Goal: Transaction & Acquisition: Book appointment/travel/reservation

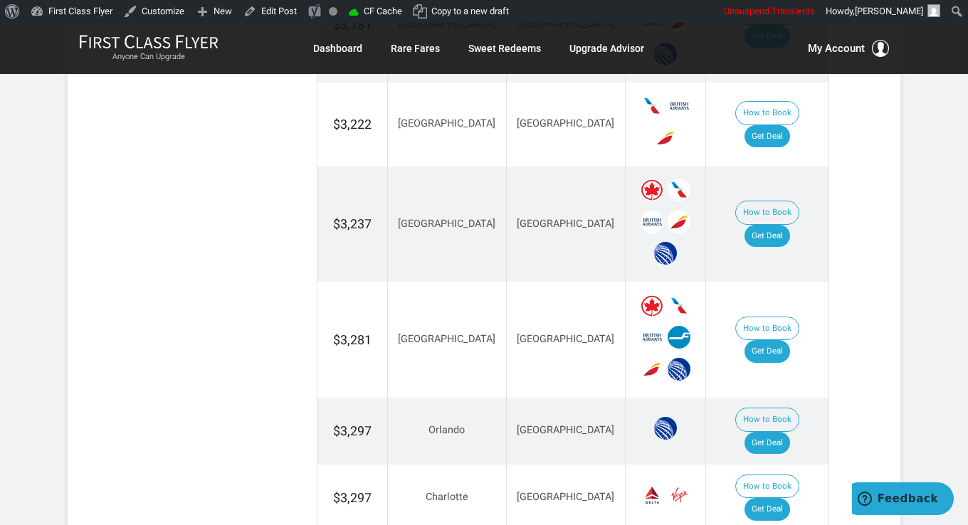
scroll to position [1566, 0]
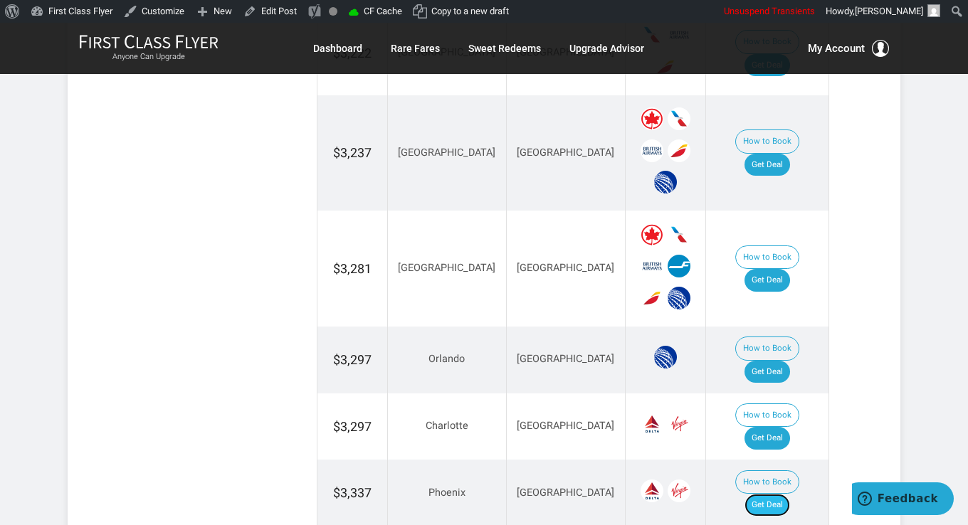
click at [786, 494] on link "Get Deal" at bounding box center [768, 505] width 46 height 23
click at [790, 427] on link "Get Deal" at bounding box center [768, 438] width 46 height 23
click at [772, 361] on link "Get Deal" at bounding box center [768, 372] width 46 height 23
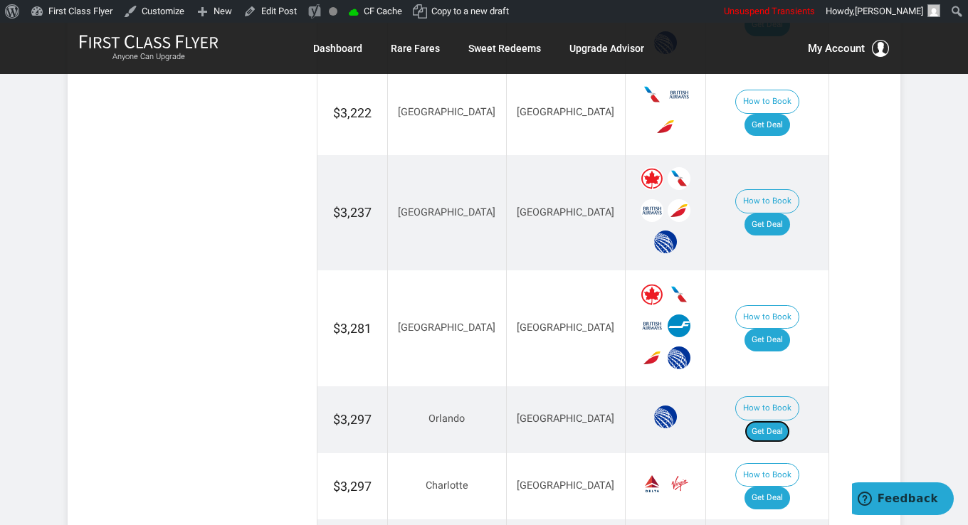
scroll to position [1495, 0]
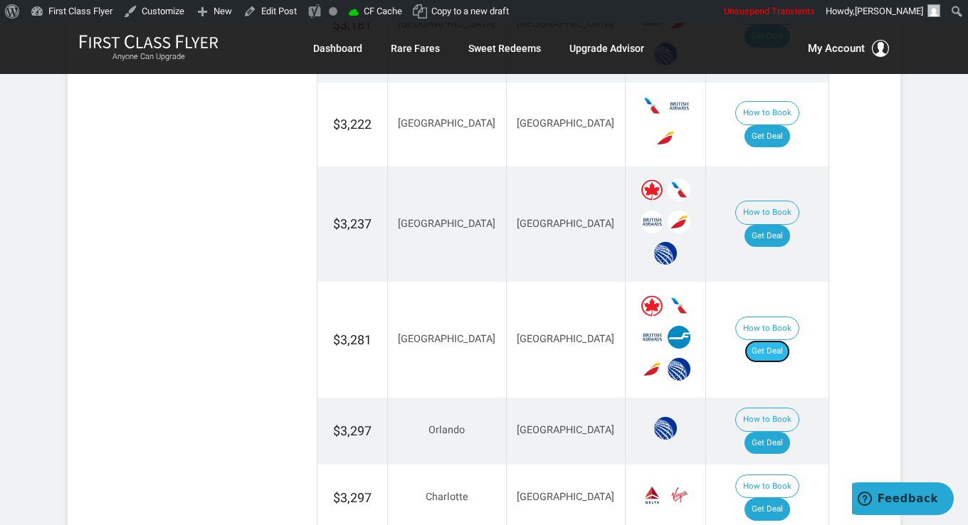
click at [774, 340] on link "Get Deal" at bounding box center [768, 351] width 46 height 23
click at [774, 225] on link "Get Deal" at bounding box center [768, 236] width 46 height 23
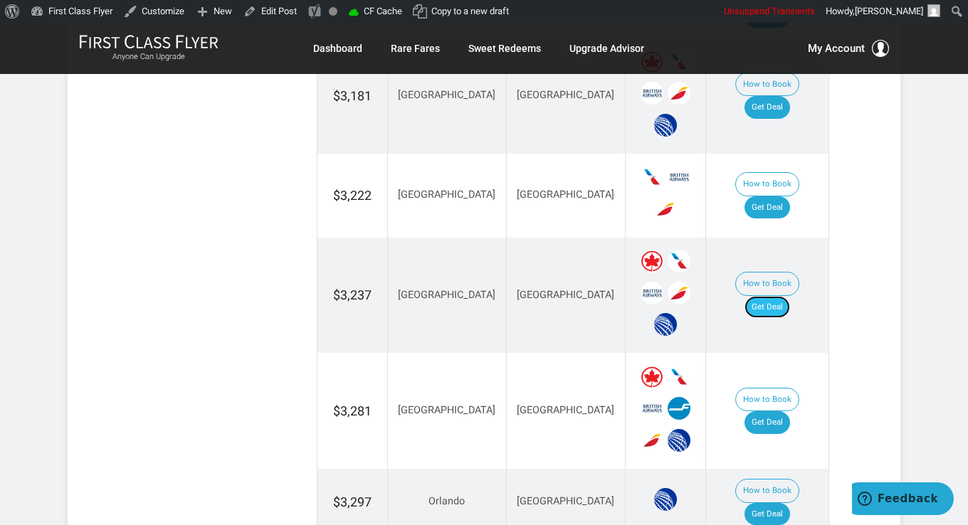
click at [784, 296] on link "Get Deal" at bounding box center [768, 307] width 46 height 23
click at [780, 196] on link "Get Deal" at bounding box center [768, 207] width 46 height 23
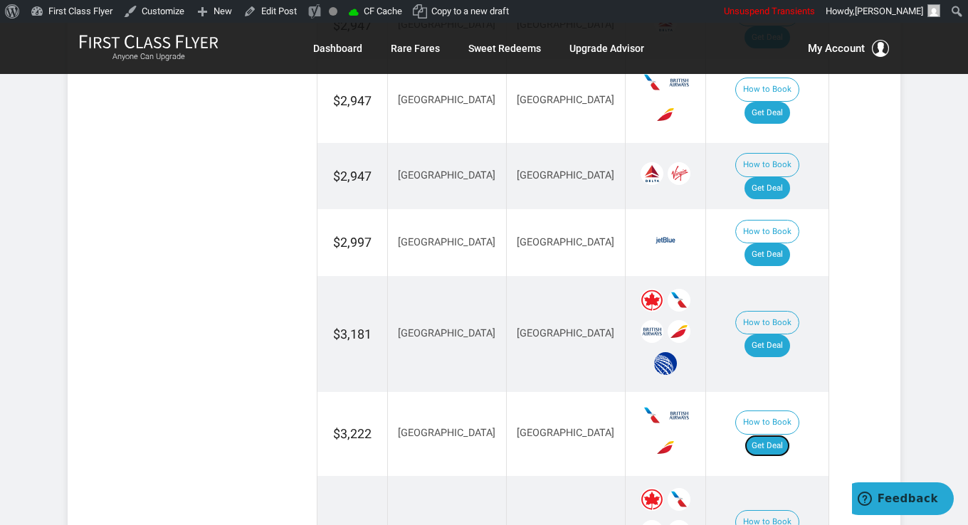
scroll to position [1139, 0]
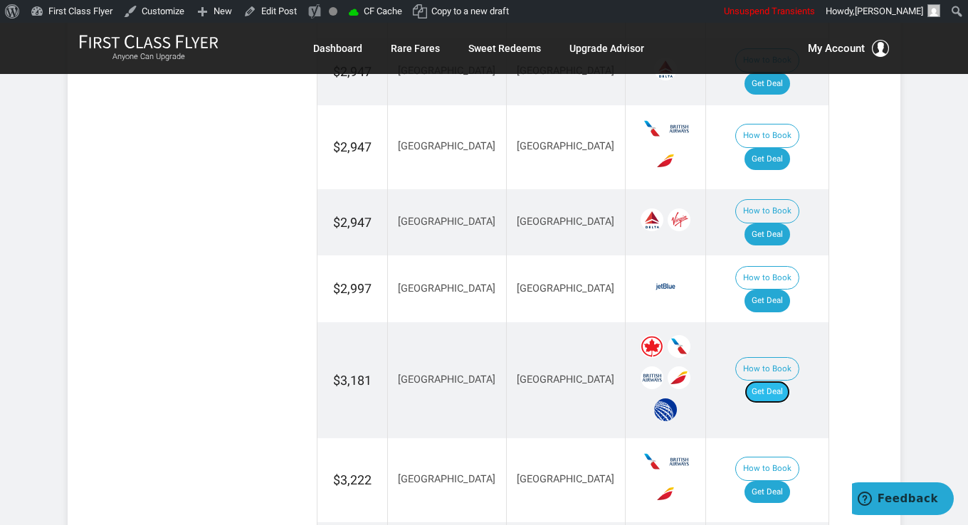
click at [782, 381] on link "Get Deal" at bounding box center [768, 392] width 46 height 23
click at [788, 290] on link "Get Deal" at bounding box center [768, 301] width 46 height 23
click at [770, 224] on link "Get Deal" at bounding box center [768, 235] width 46 height 23
click at [776, 148] on link "Get Deal" at bounding box center [768, 159] width 46 height 23
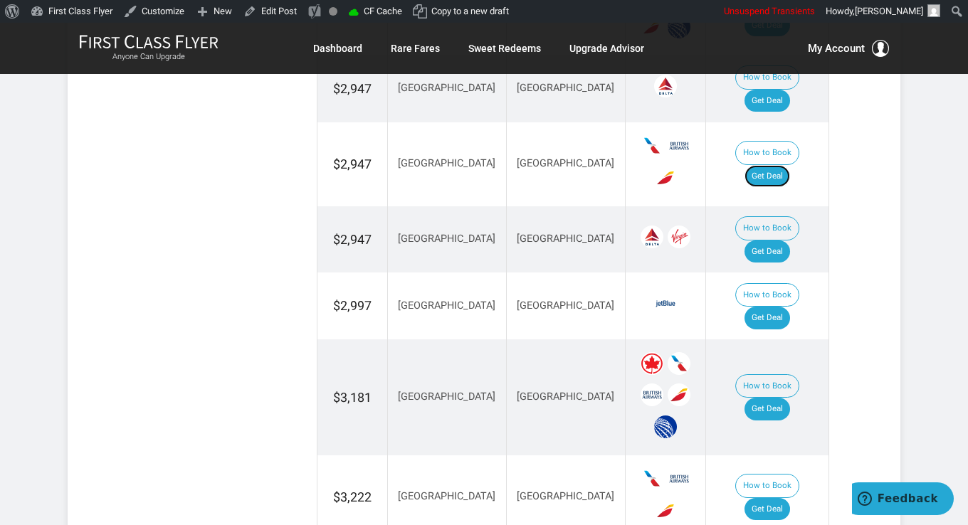
scroll to position [997, 0]
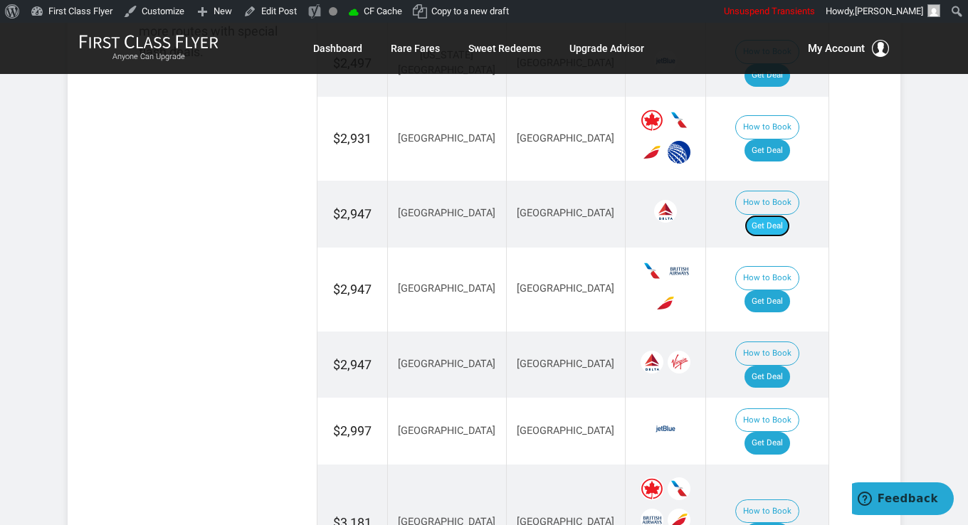
click at [777, 215] on link "Get Deal" at bounding box center [768, 226] width 46 height 23
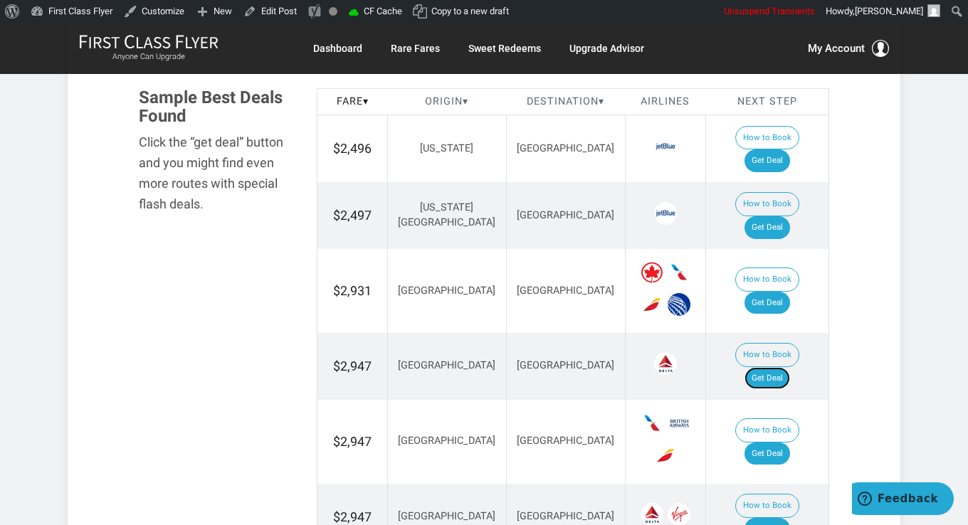
scroll to position [783, 0]
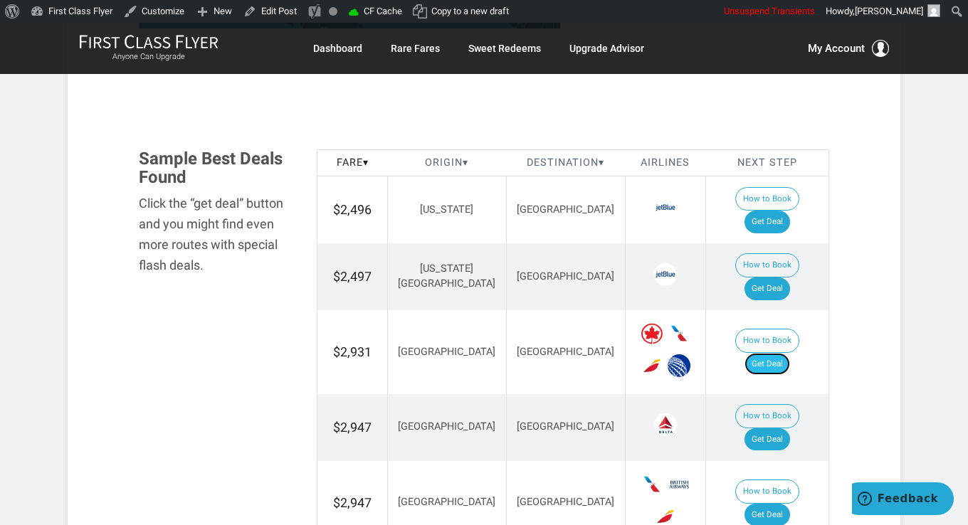
click at [782, 353] on link "Get Deal" at bounding box center [768, 364] width 46 height 23
click at [784, 278] on link "Get Deal" at bounding box center [768, 289] width 46 height 23
click at [771, 211] on link "Get Deal" at bounding box center [768, 222] width 46 height 23
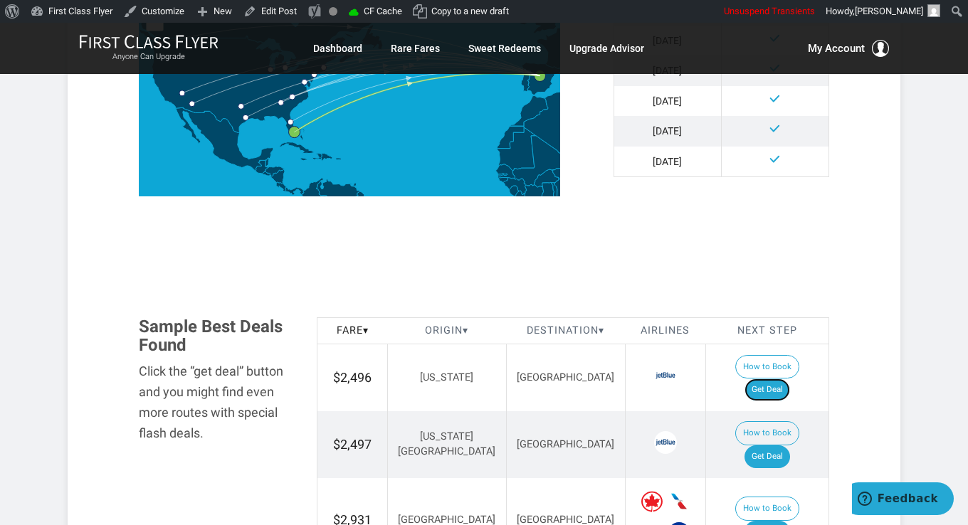
scroll to position [712, 0]
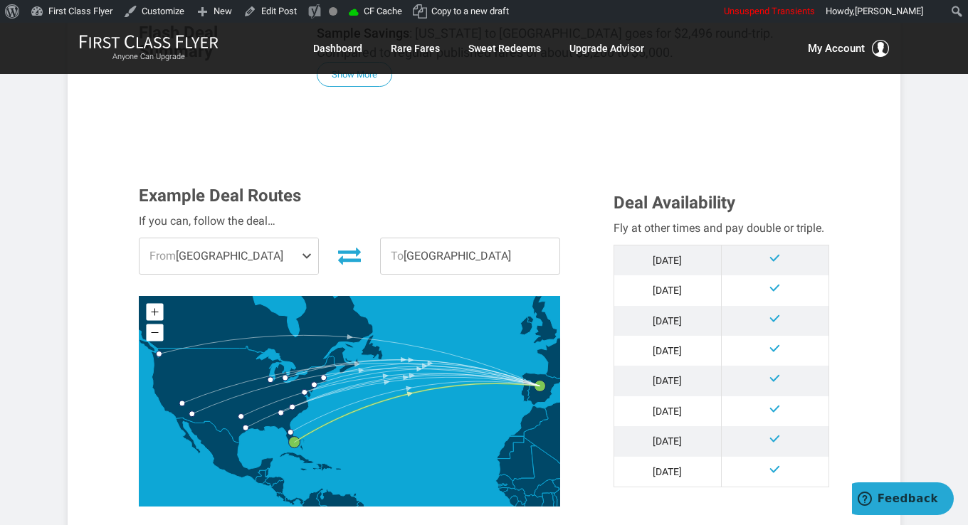
click at [523, 247] on span "To [GEOGRAPHIC_DATA]" at bounding box center [470, 256] width 179 height 36
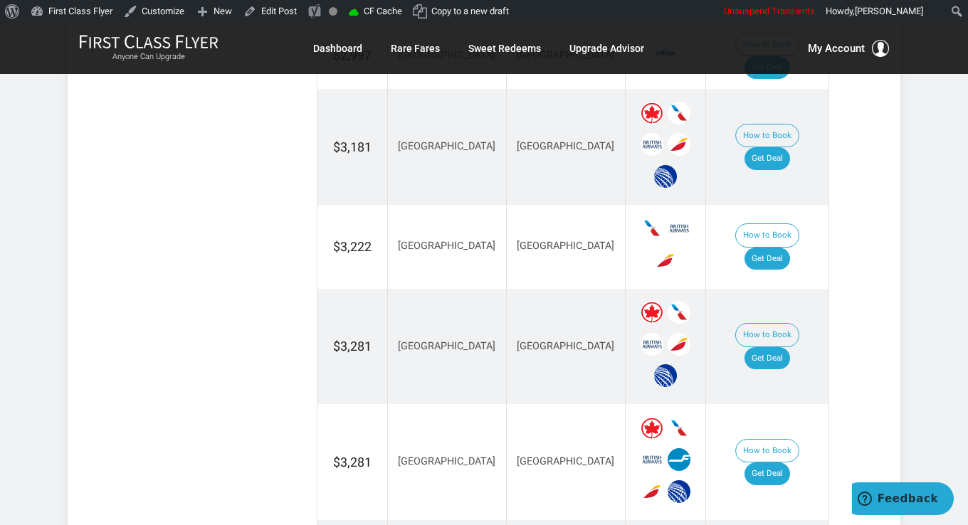
scroll to position [1657, 0]
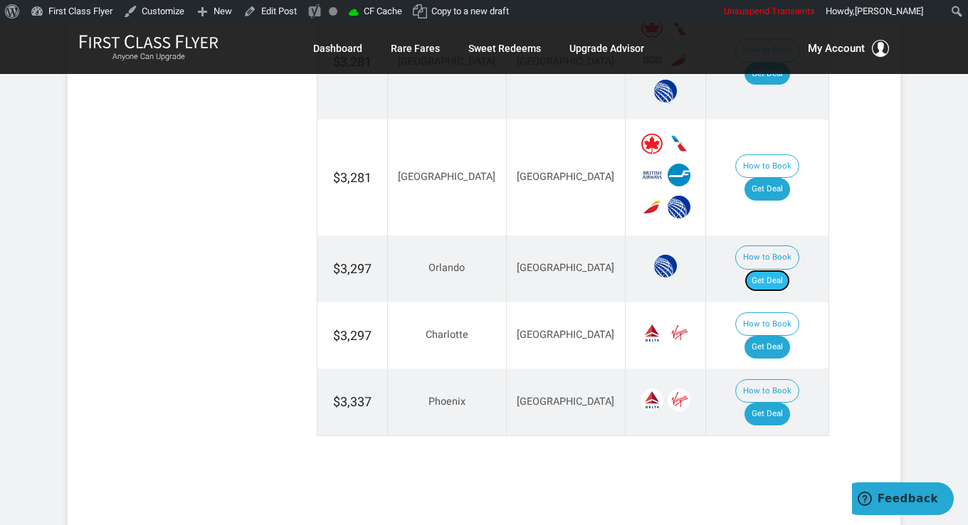
click at [769, 270] on link "Get Deal" at bounding box center [768, 281] width 46 height 23
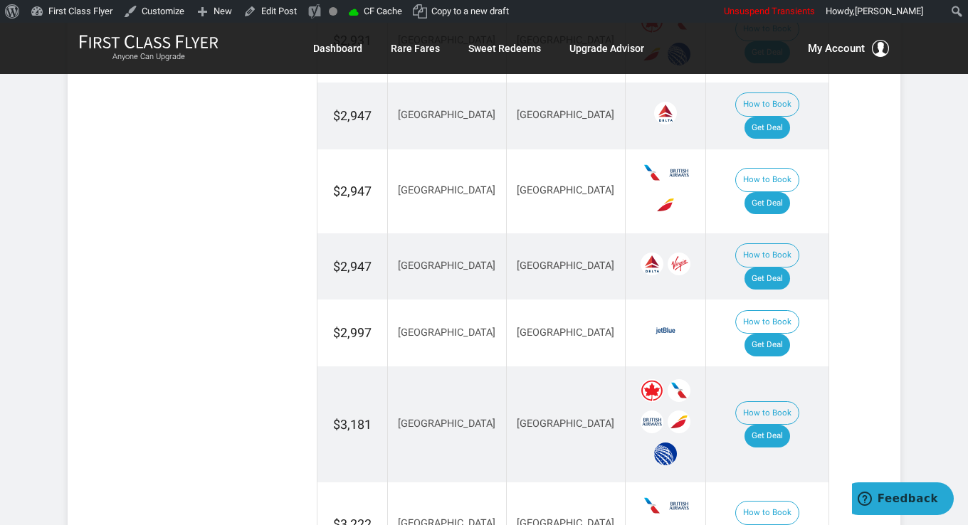
scroll to position [1088, 0]
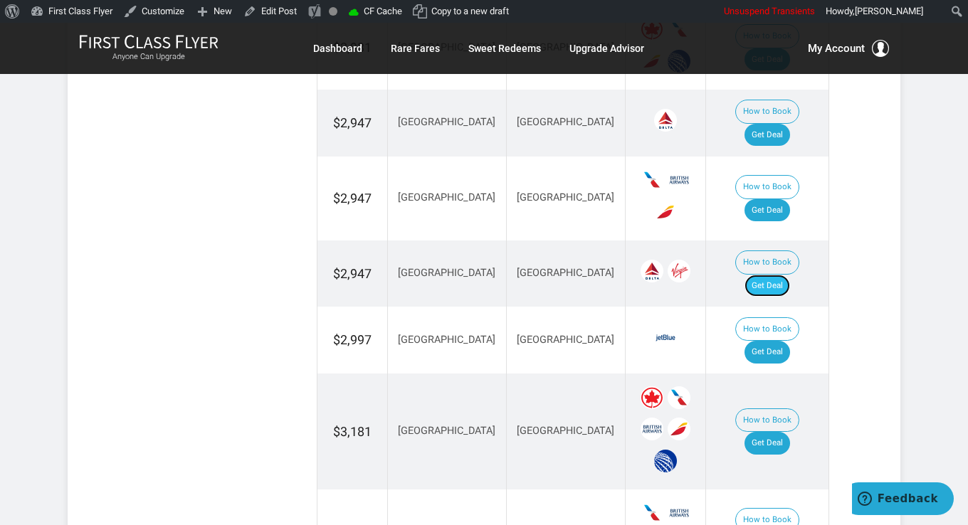
click at [784, 275] on link "Get Deal" at bounding box center [768, 286] width 46 height 23
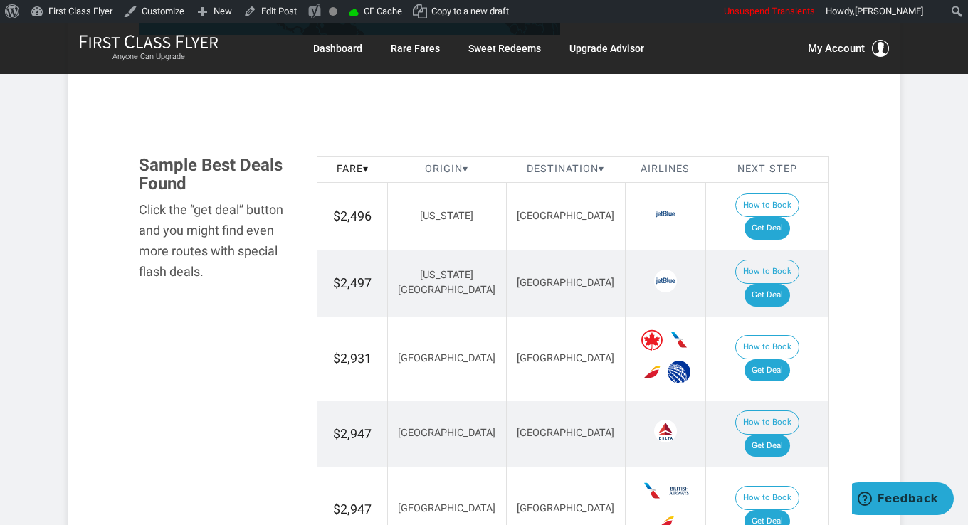
scroll to position [447, 0]
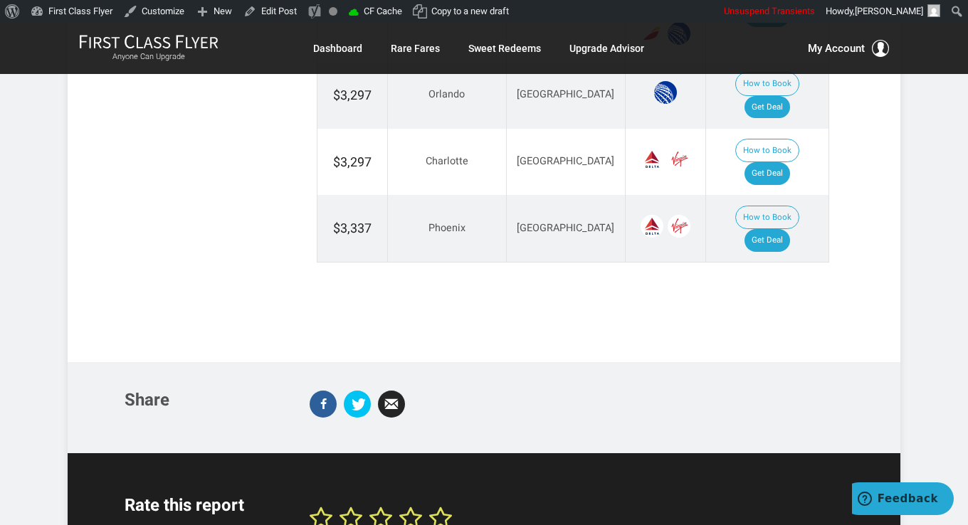
scroll to position [2207, 0]
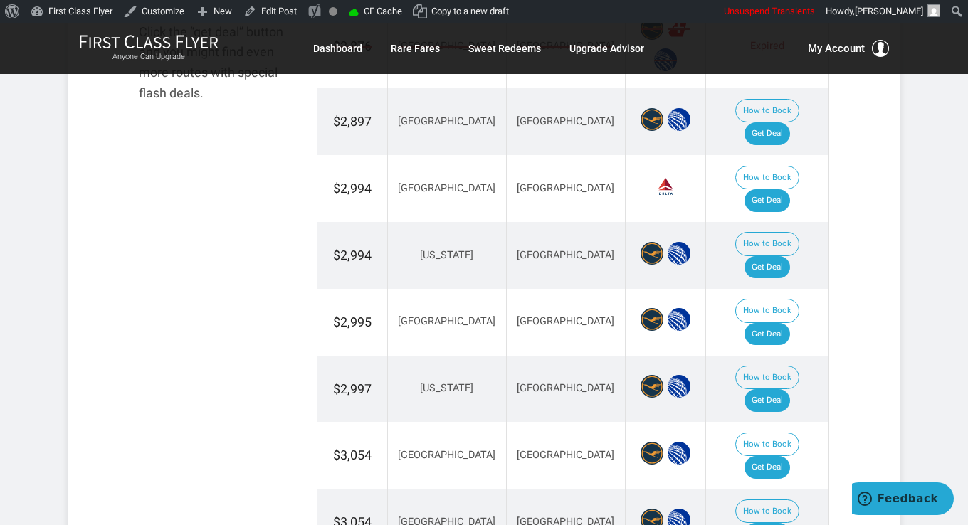
scroll to position [925, 0]
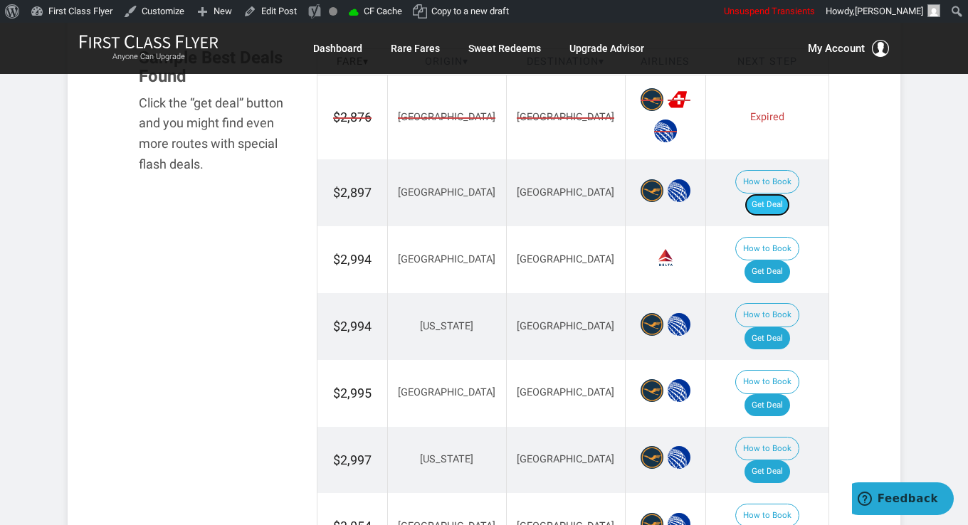
click at [778, 194] on link "Get Deal" at bounding box center [768, 205] width 46 height 23
click at [772, 261] on link "Get Deal" at bounding box center [768, 272] width 46 height 23
click at [790, 327] on link "Get Deal" at bounding box center [768, 338] width 46 height 23
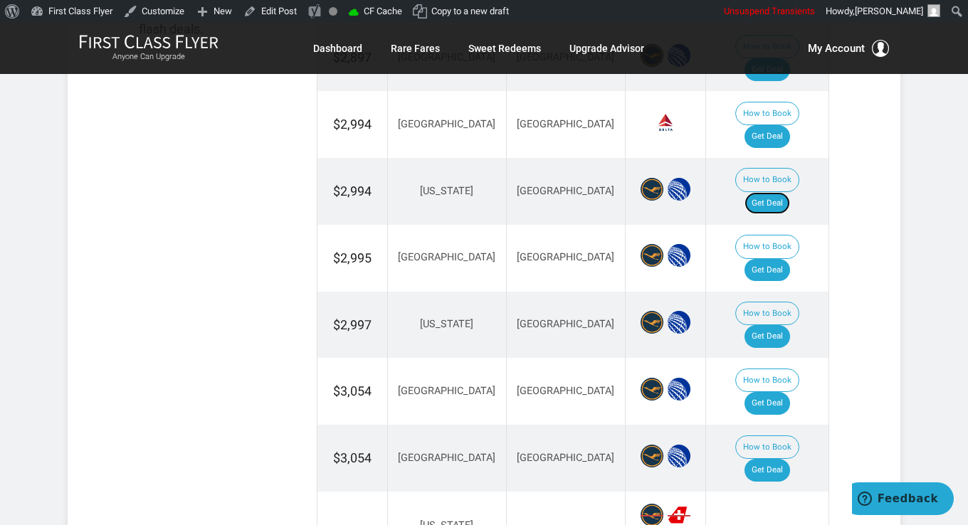
scroll to position [1068, 0]
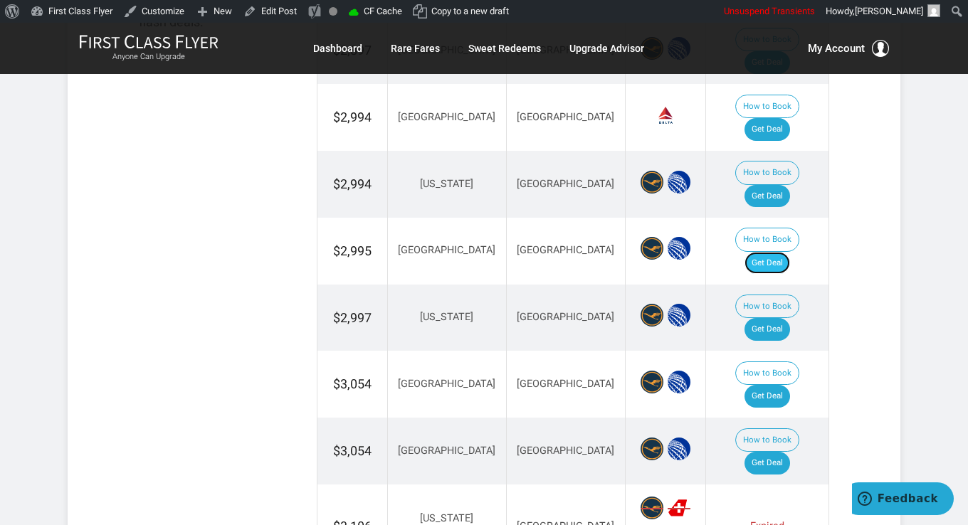
click at [774, 252] on link "Get Deal" at bounding box center [768, 263] width 46 height 23
click at [765, 318] on link "Get Deal" at bounding box center [768, 329] width 46 height 23
click at [780, 385] on link "Get Deal" at bounding box center [768, 396] width 46 height 23
click at [765, 452] on link "Get Deal" at bounding box center [768, 463] width 46 height 23
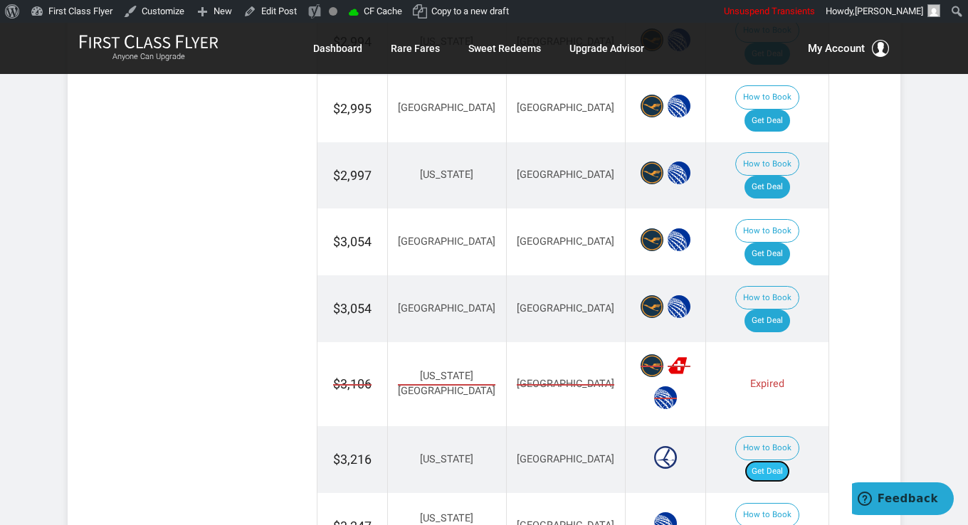
click at [770, 461] on link "Get Deal" at bounding box center [768, 472] width 46 height 23
